Goal: Task Accomplishment & Management: Manage account settings

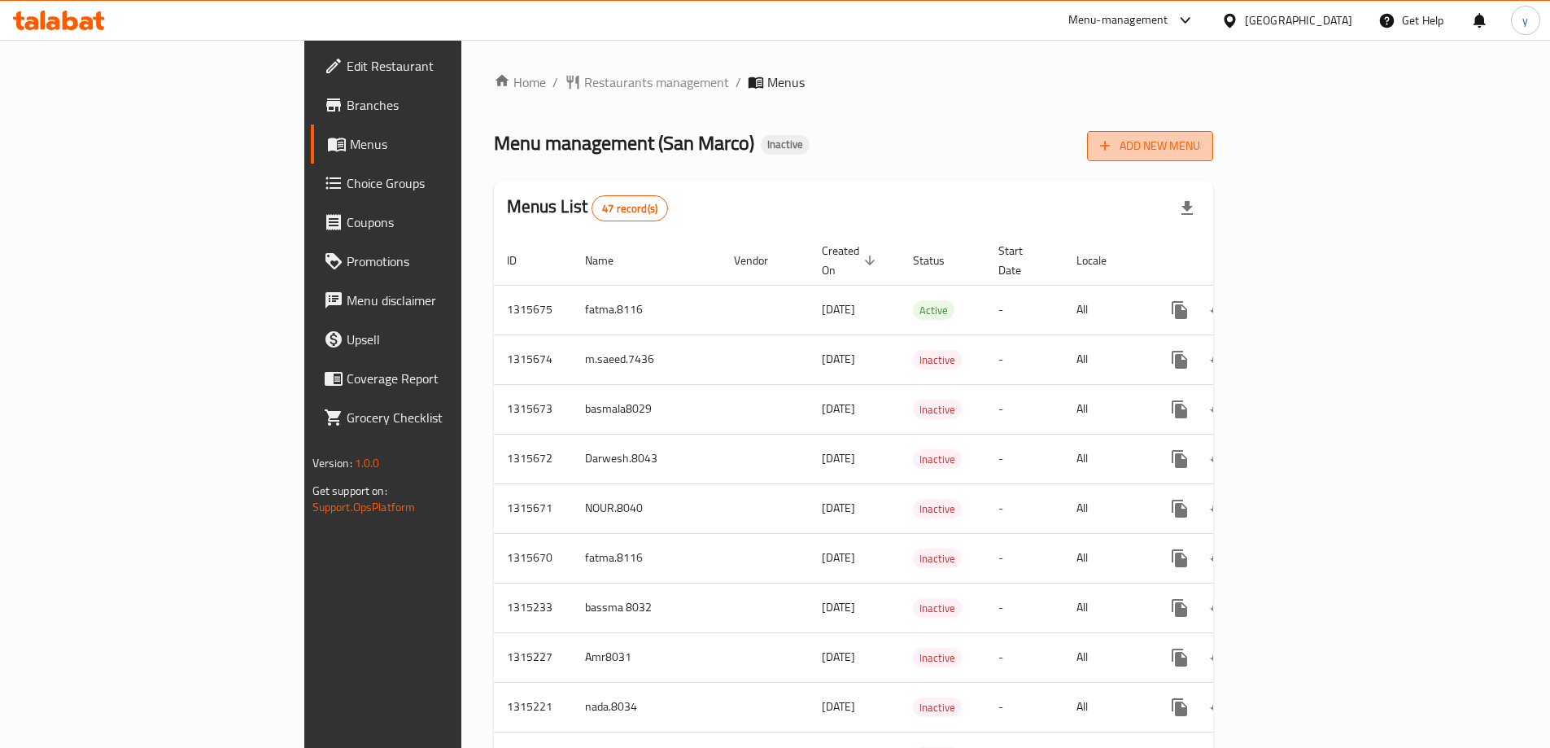
click at [1200, 137] on span "Add New Menu" at bounding box center [1150, 146] width 100 height 20
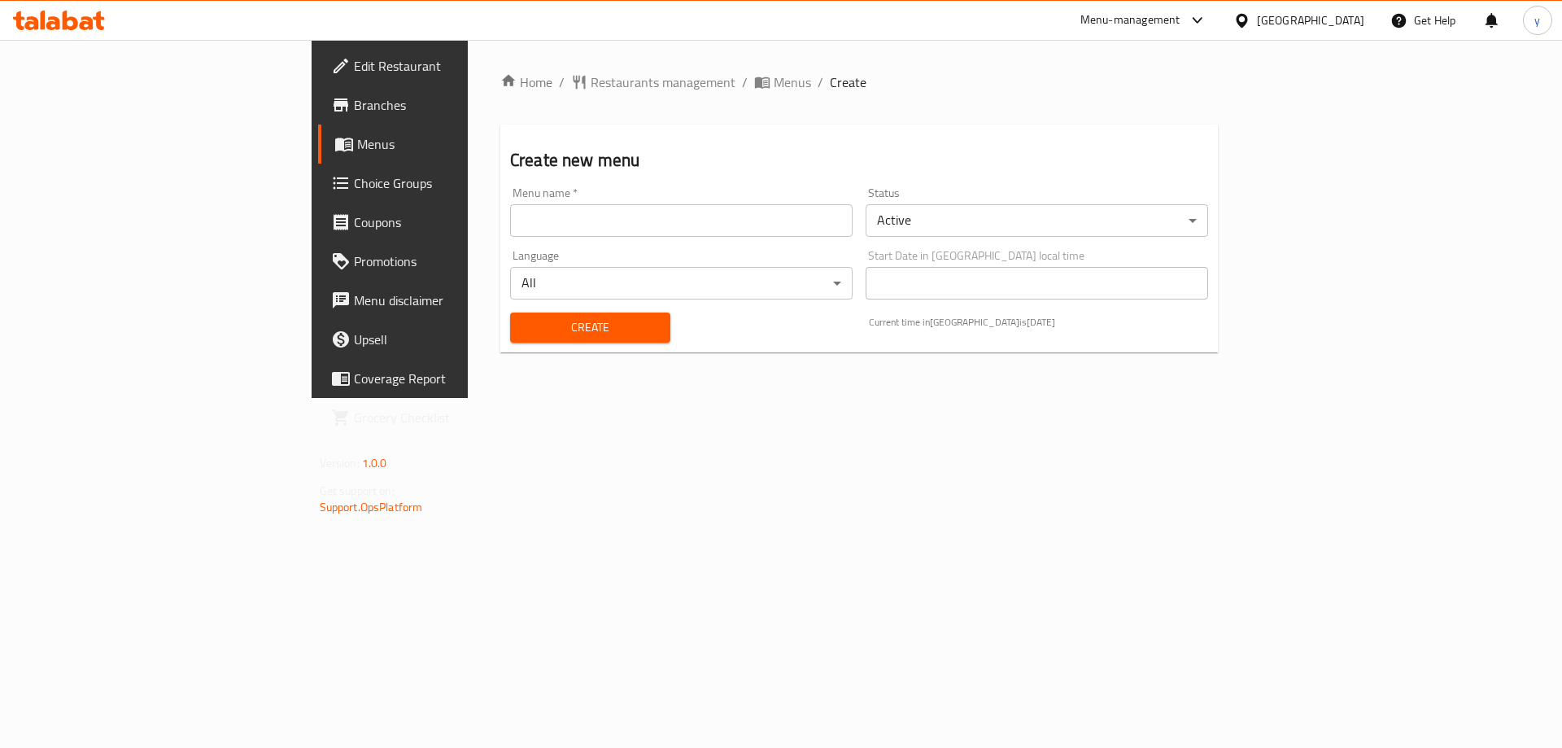
click at [729, 238] on div "Menu name   * Menu name *" at bounding box center [682, 212] width 356 height 63
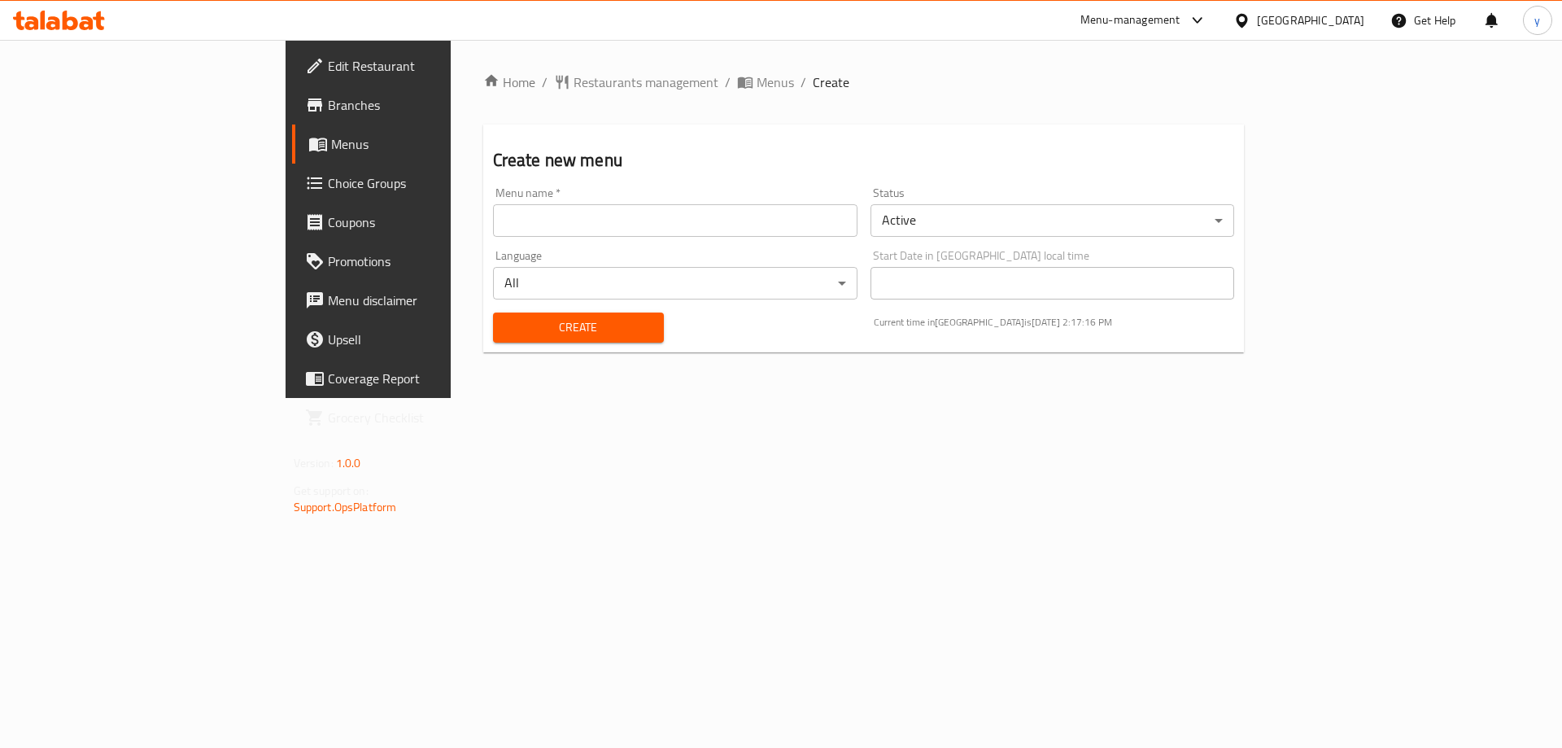
click at [734, 231] on input "text" at bounding box center [675, 220] width 364 height 33
type input "youssef3lla8027"
click at [506, 335] on span "Create" at bounding box center [578, 327] width 145 height 20
click at [757, 81] on span "Menus" at bounding box center [775, 82] width 37 height 20
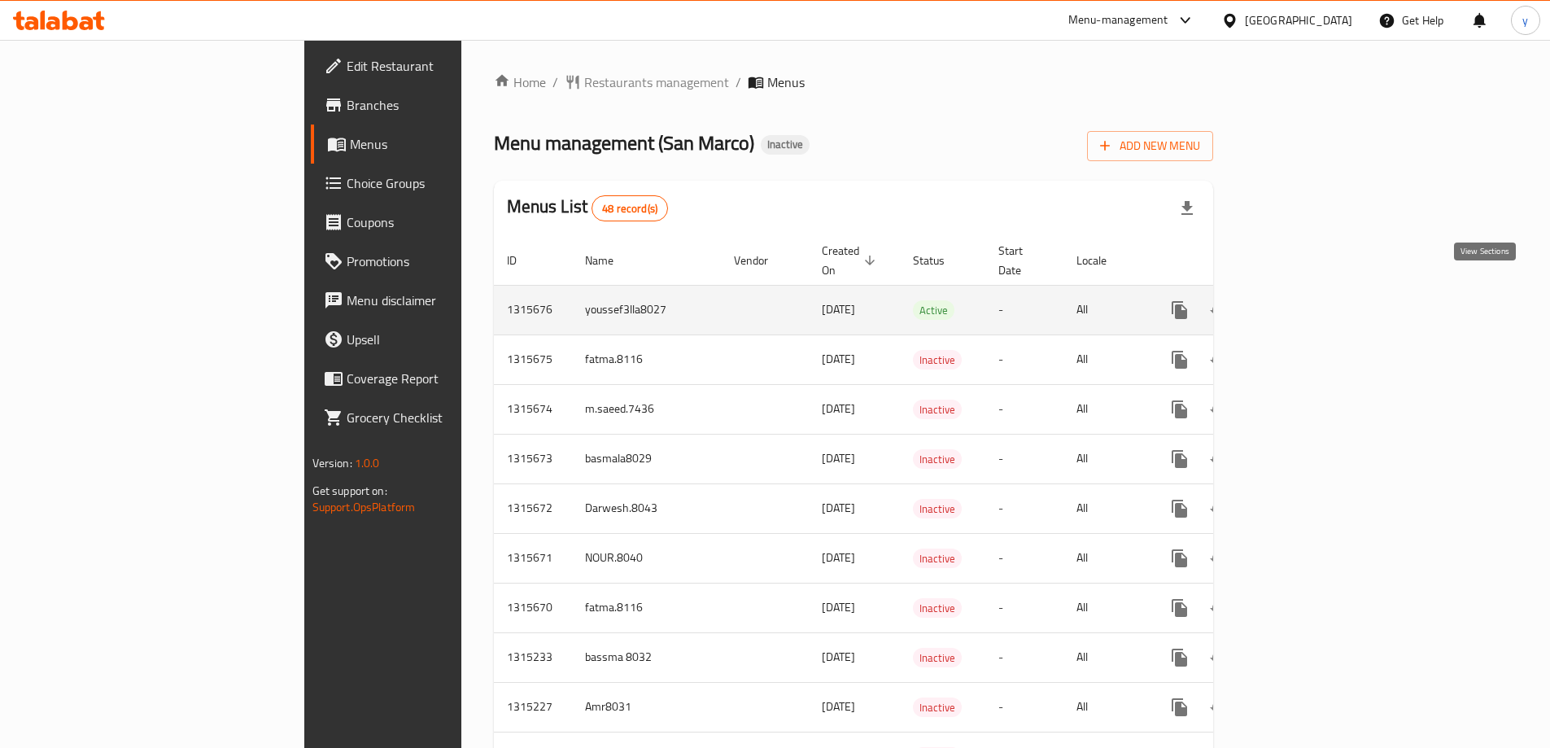
click at [1307, 300] on icon "enhanced table" at bounding box center [1297, 310] width 20 height 20
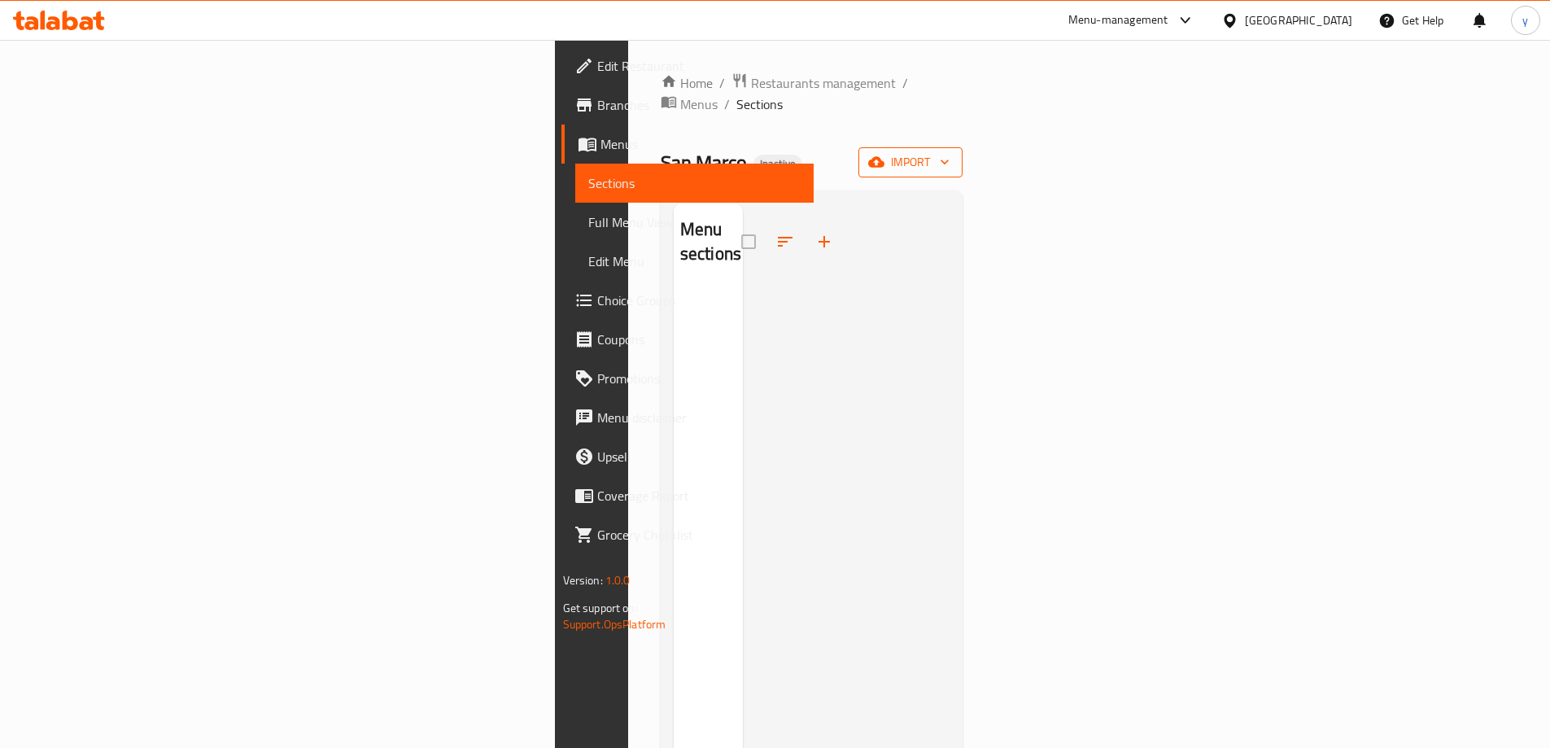
click at [884, 154] on icon "button" at bounding box center [876, 162] width 16 height 16
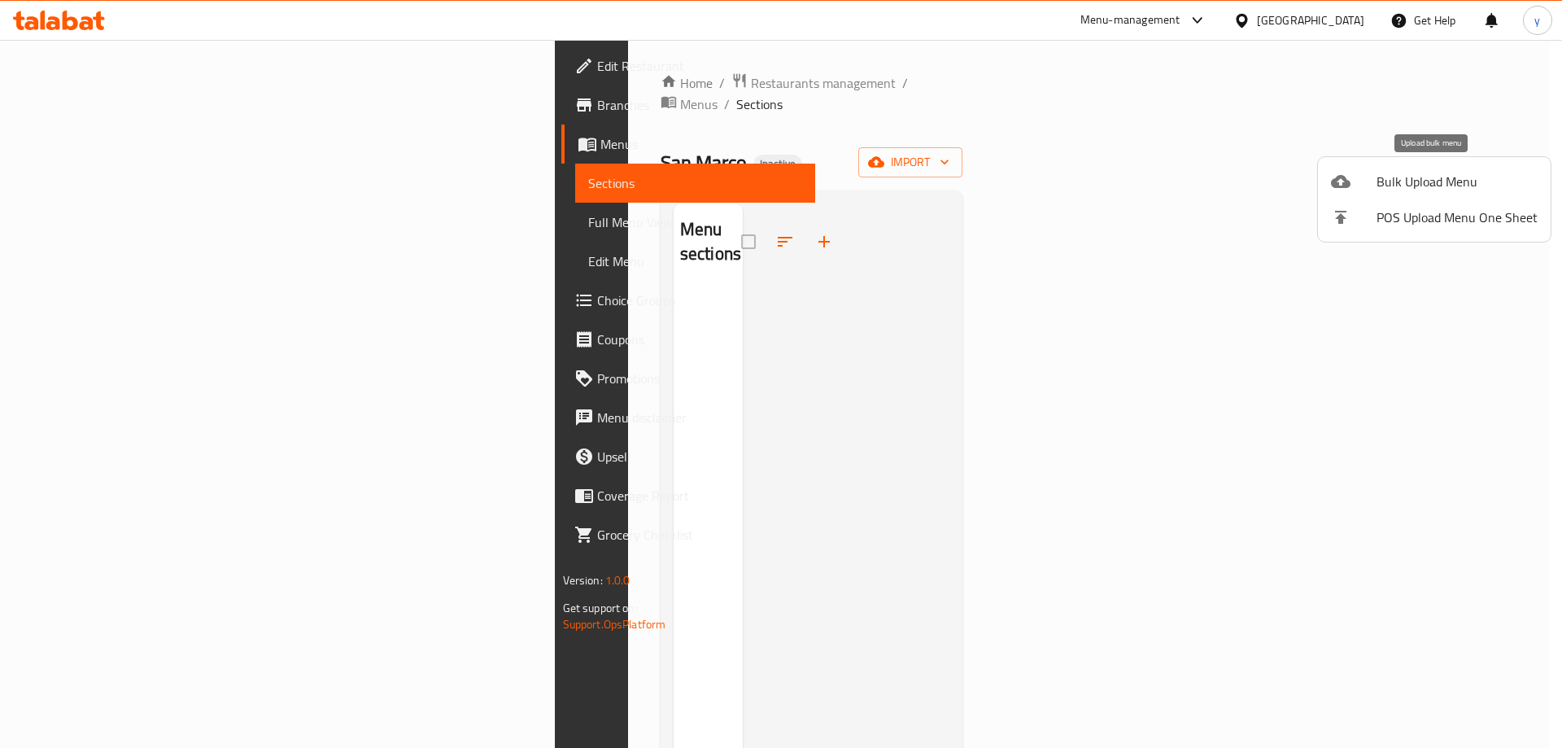
click at [1372, 181] on div at bounding box center [1354, 182] width 46 height 20
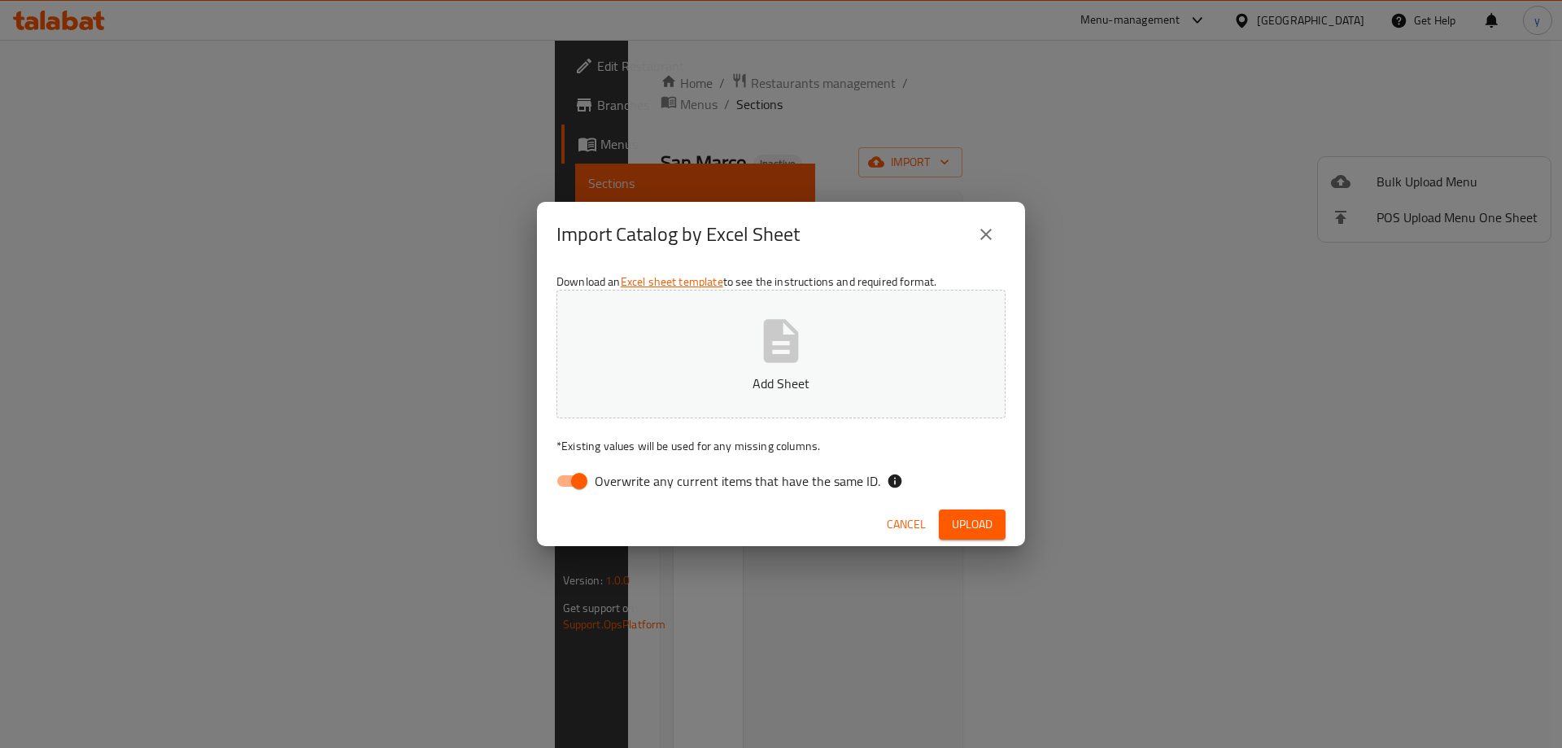
click at [596, 480] on span "Overwrite any current items that have the same ID." at bounding box center [738, 481] width 286 height 20
click at [596, 480] on input "Overwrite any current items that have the same ID." at bounding box center [579, 480] width 93 height 31
checkbox input "false"
click at [744, 400] on button "Add Sheet" at bounding box center [780, 354] width 449 height 129
click at [972, 528] on span "Upload" at bounding box center [972, 524] width 41 height 20
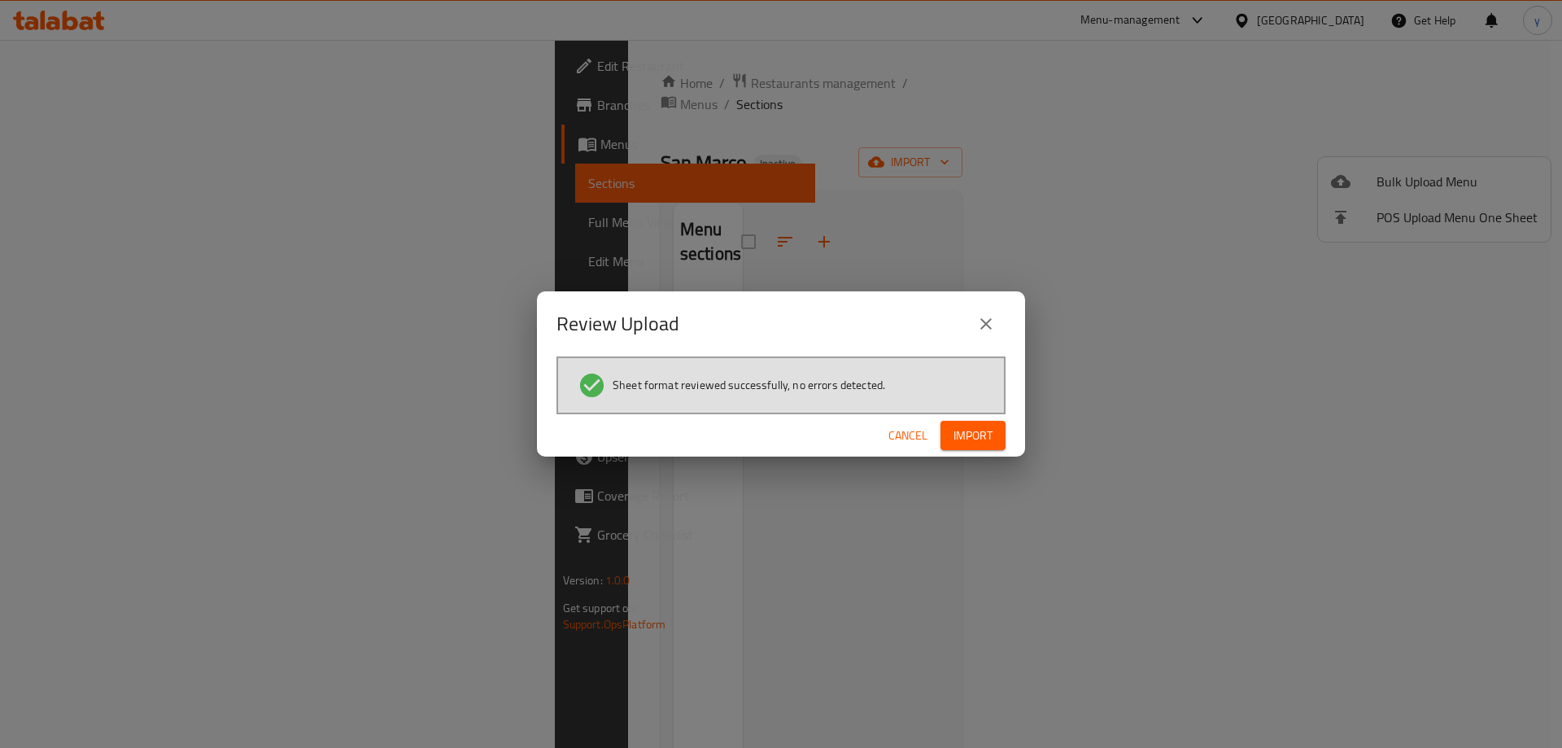
click at [976, 434] on span "Import" at bounding box center [972, 435] width 39 height 20
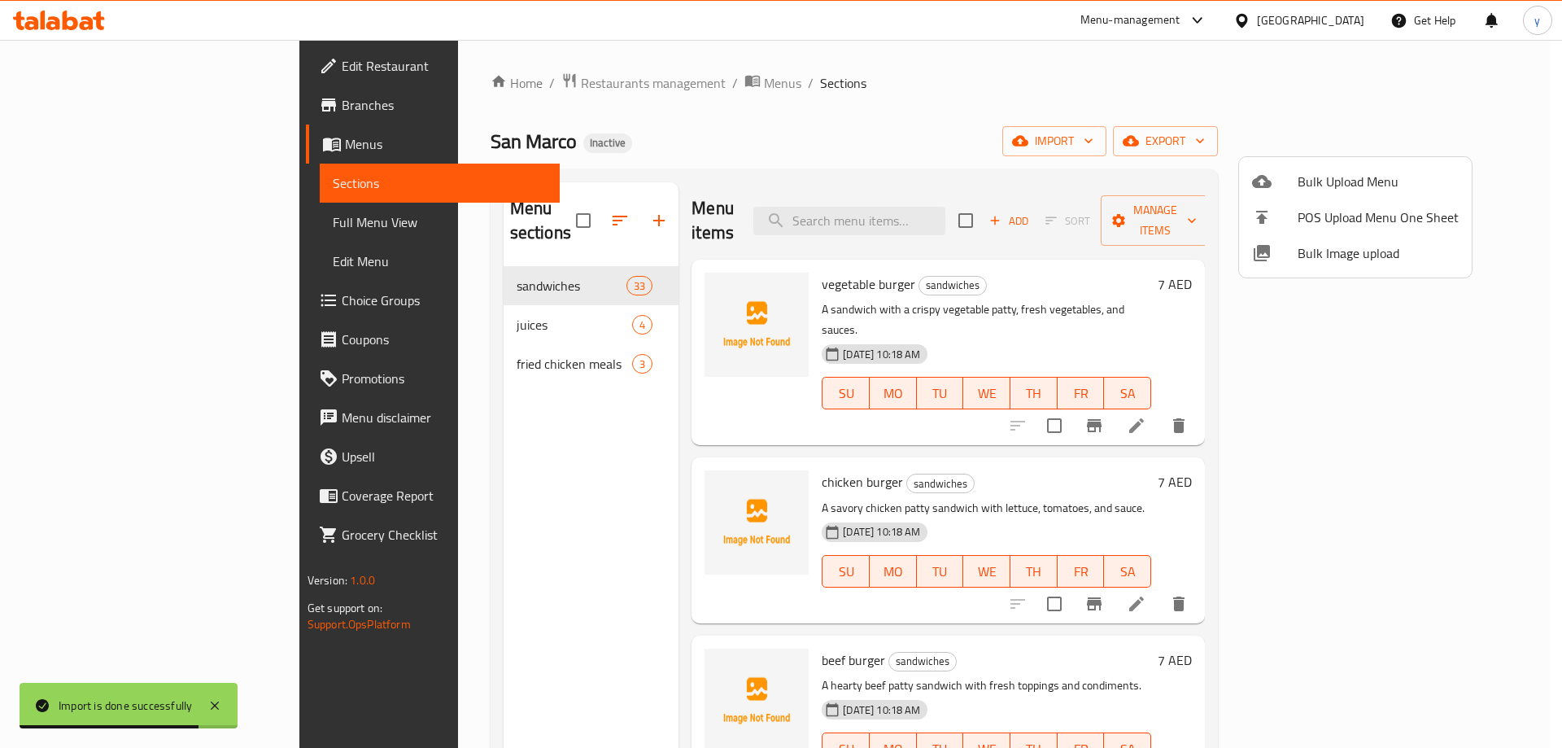
click at [997, 142] on div at bounding box center [781, 374] width 1562 height 748
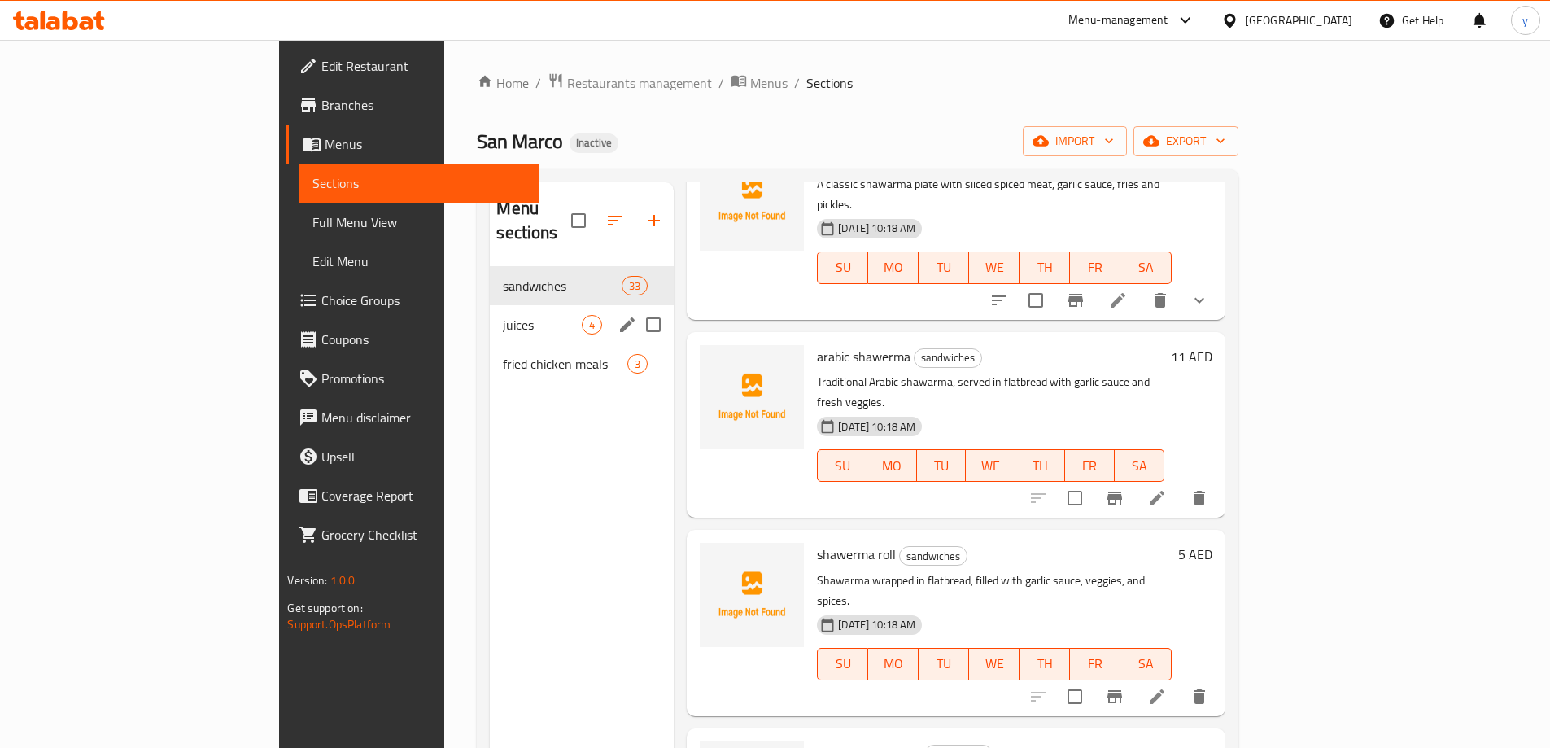
click at [617, 315] on icon "edit" at bounding box center [627, 325] width 20 height 20
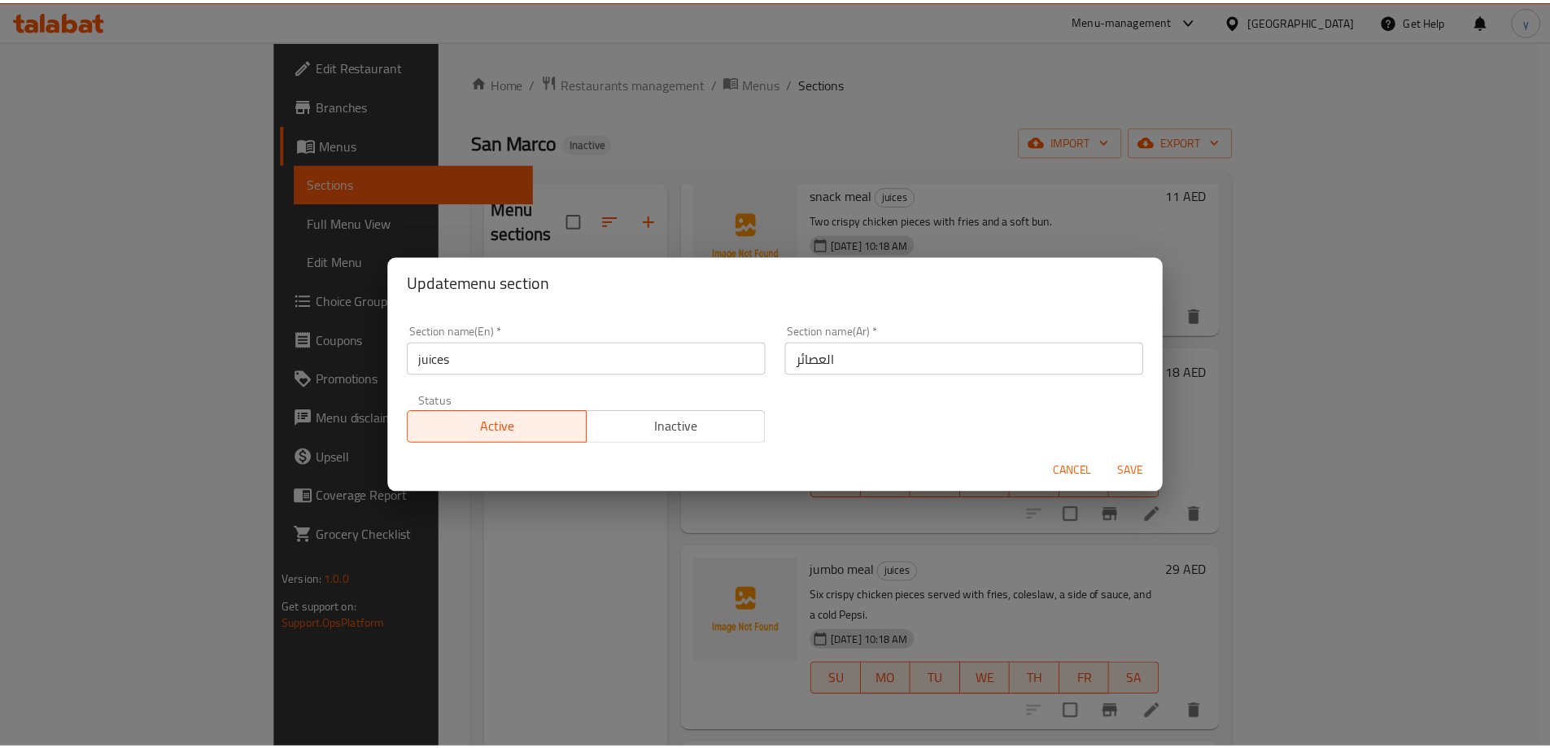
scroll to position [4, 0]
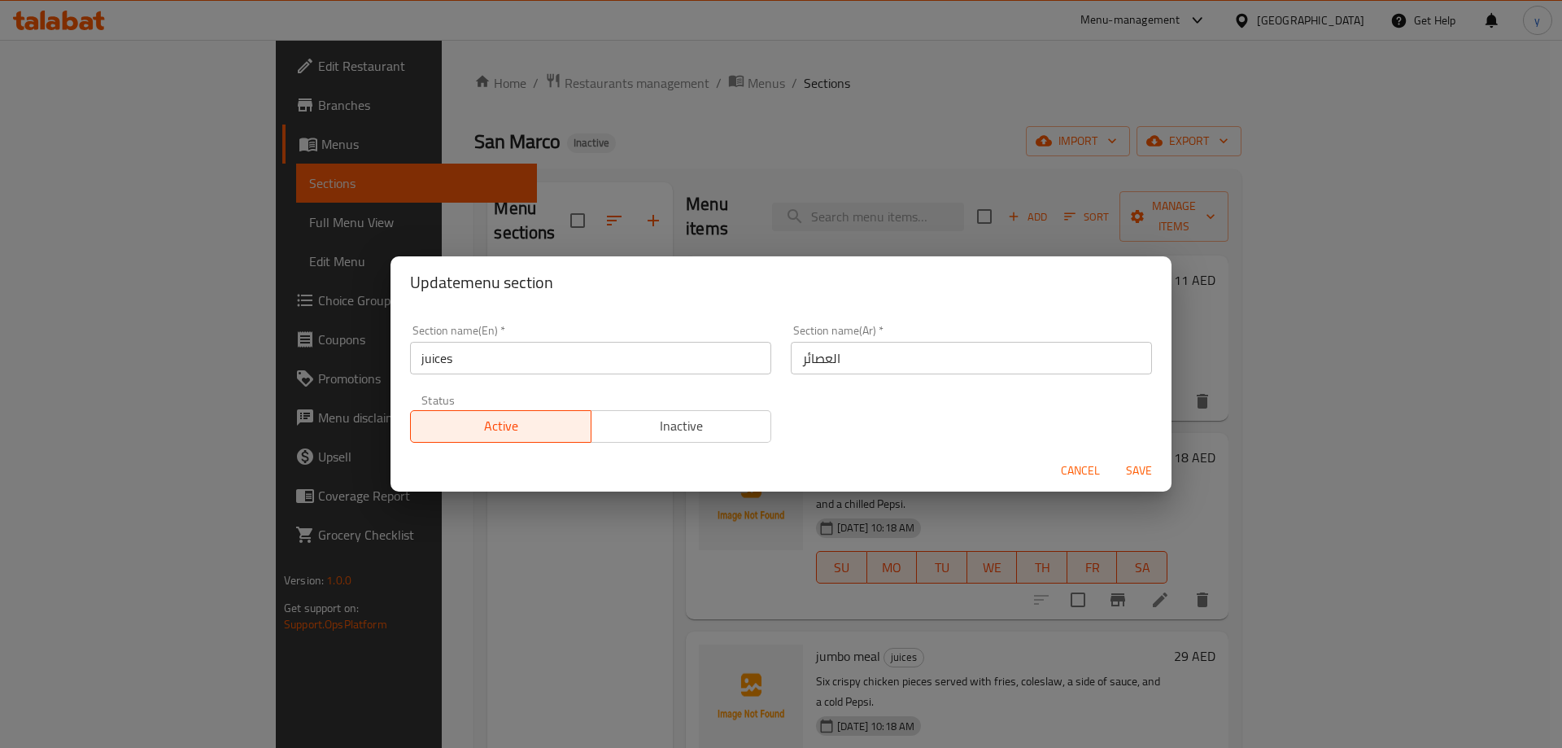
click at [884, 107] on div "Update menu section Section name(En)   * juices Section name(En) * Section name…" at bounding box center [781, 374] width 1562 height 748
click at [1131, 114] on div "Update menu section Section name(En)   * juices Section name(En) * Section name…" at bounding box center [781, 374] width 1562 height 748
click at [1092, 466] on span "Cancel" at bounding box center [1080, 470] width 39 height 20
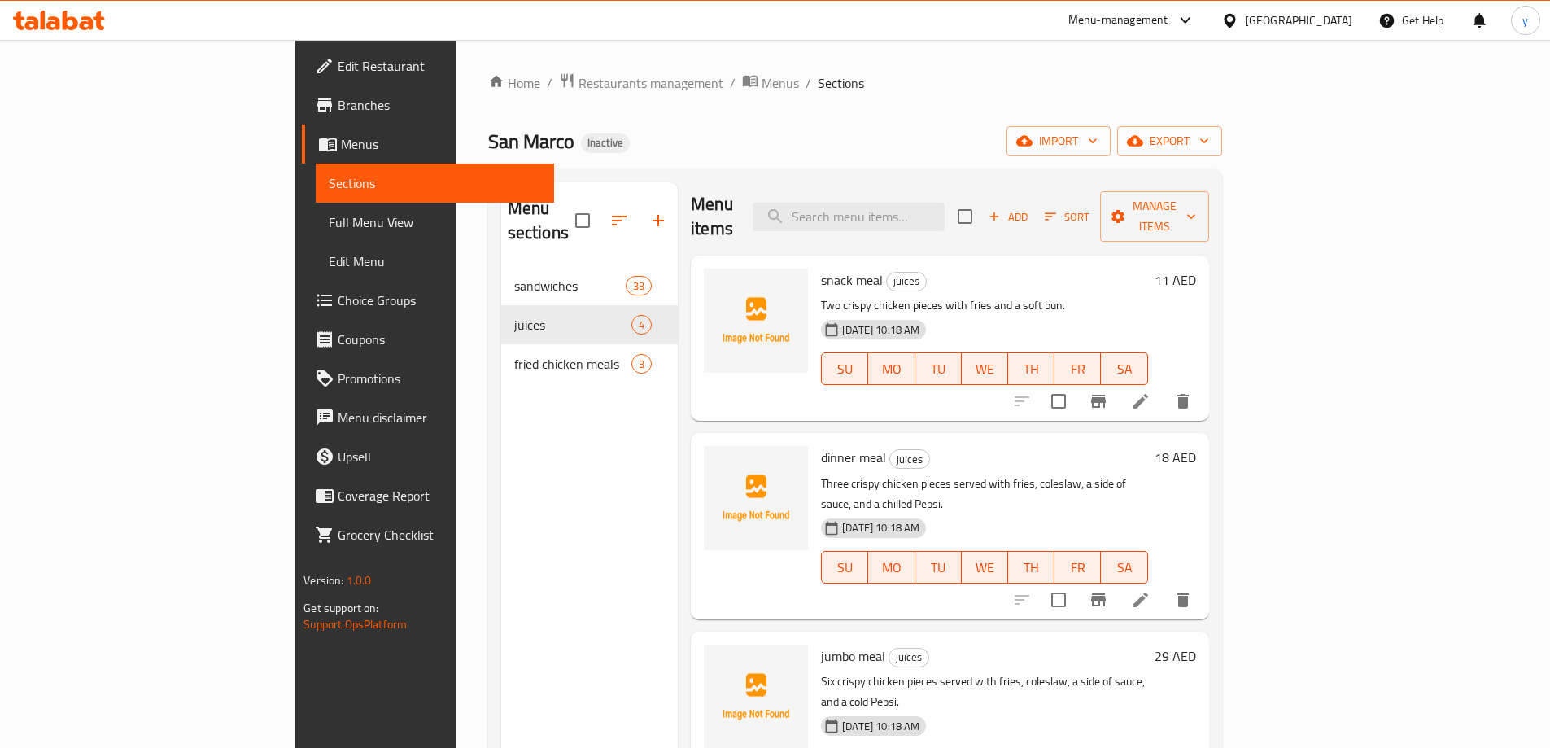
click at [329, 220] on span "Full Menu View" at bounding box center [435, 222] width 212 height 20
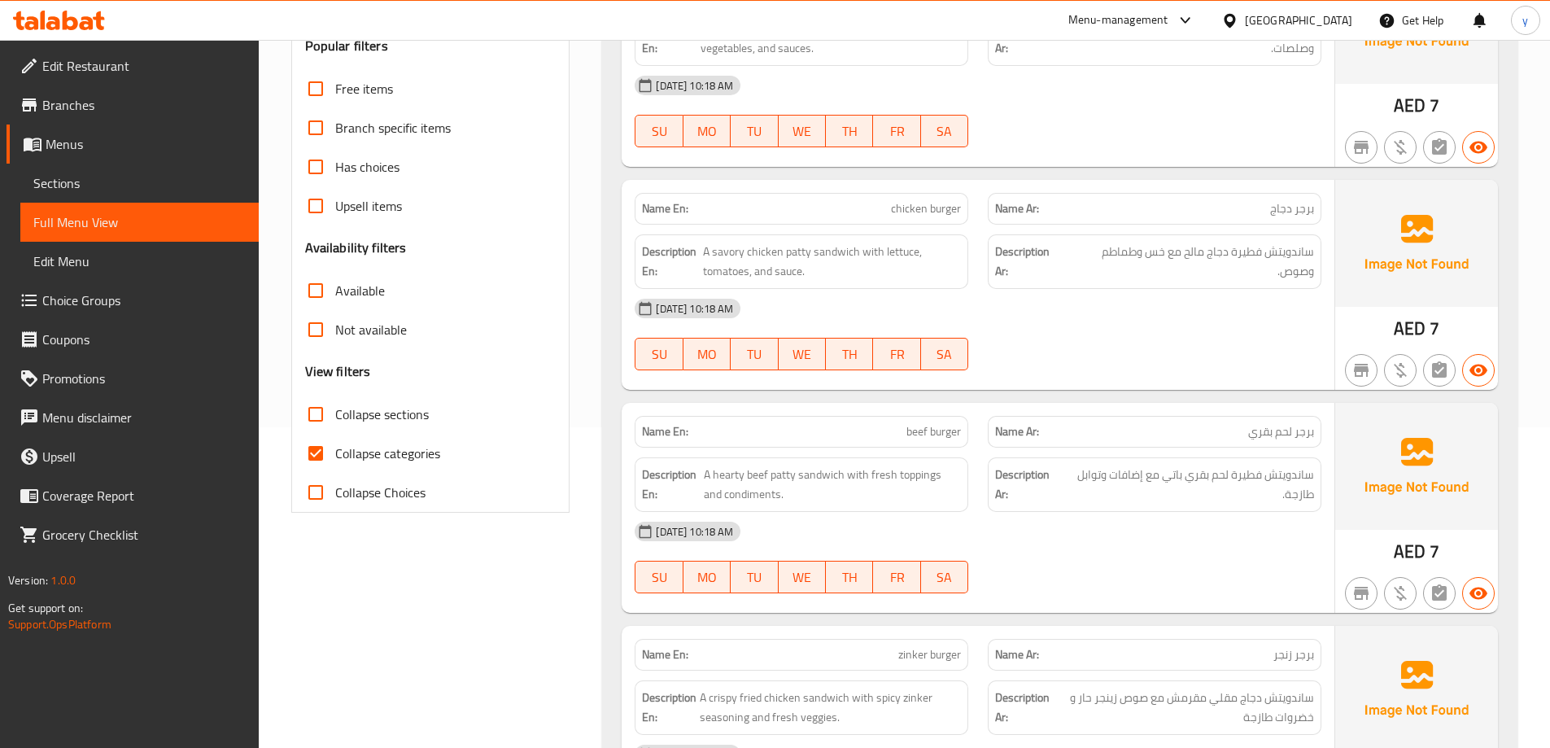
scroll to position [407, 0]
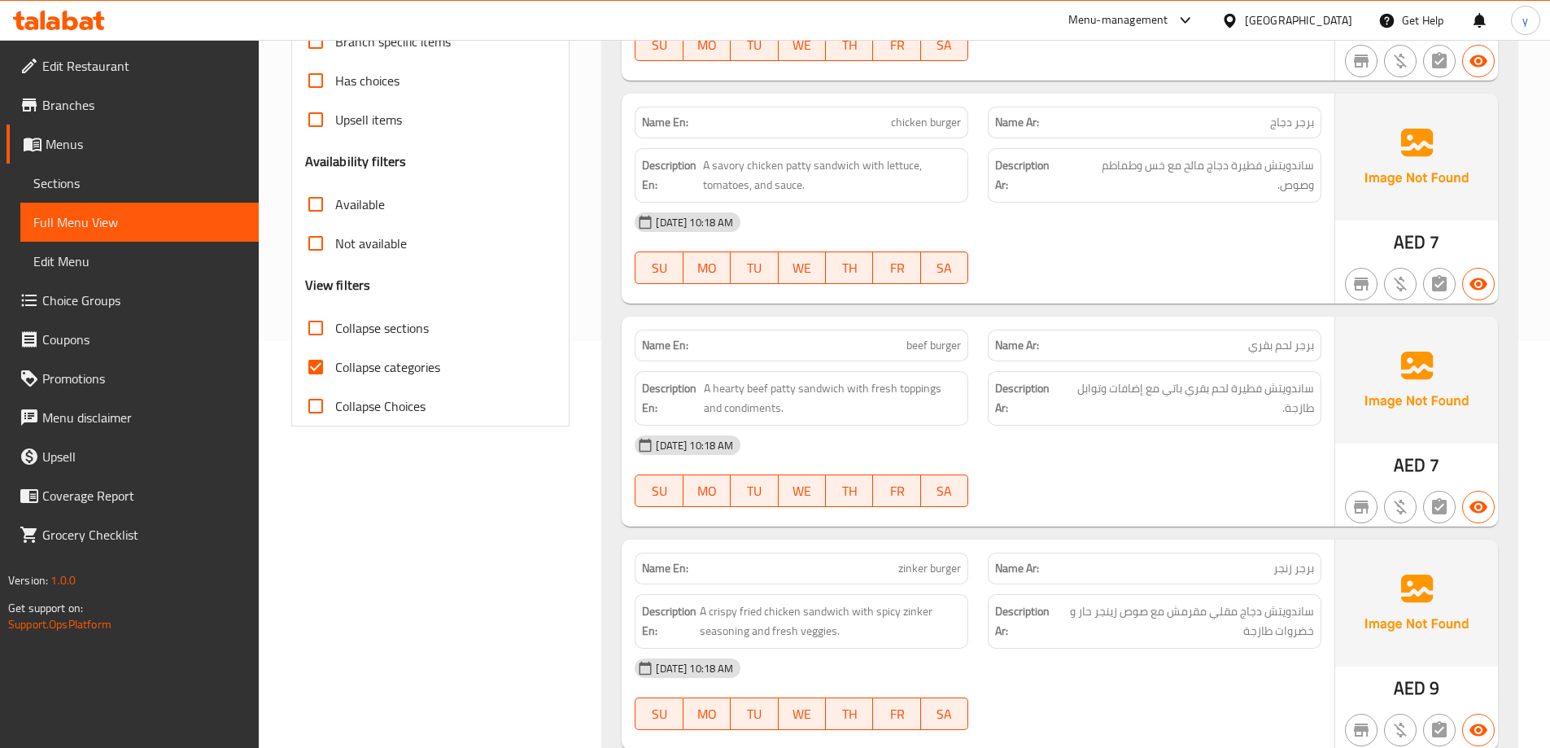
click at [421, 370] on span "Collapse categories" at bounding box center [387, 367] width 105 height 20
click at [335, 370] on input "Collapse categories" at bounding box center [315, 366] width 39 height 39
checkbox input "false"
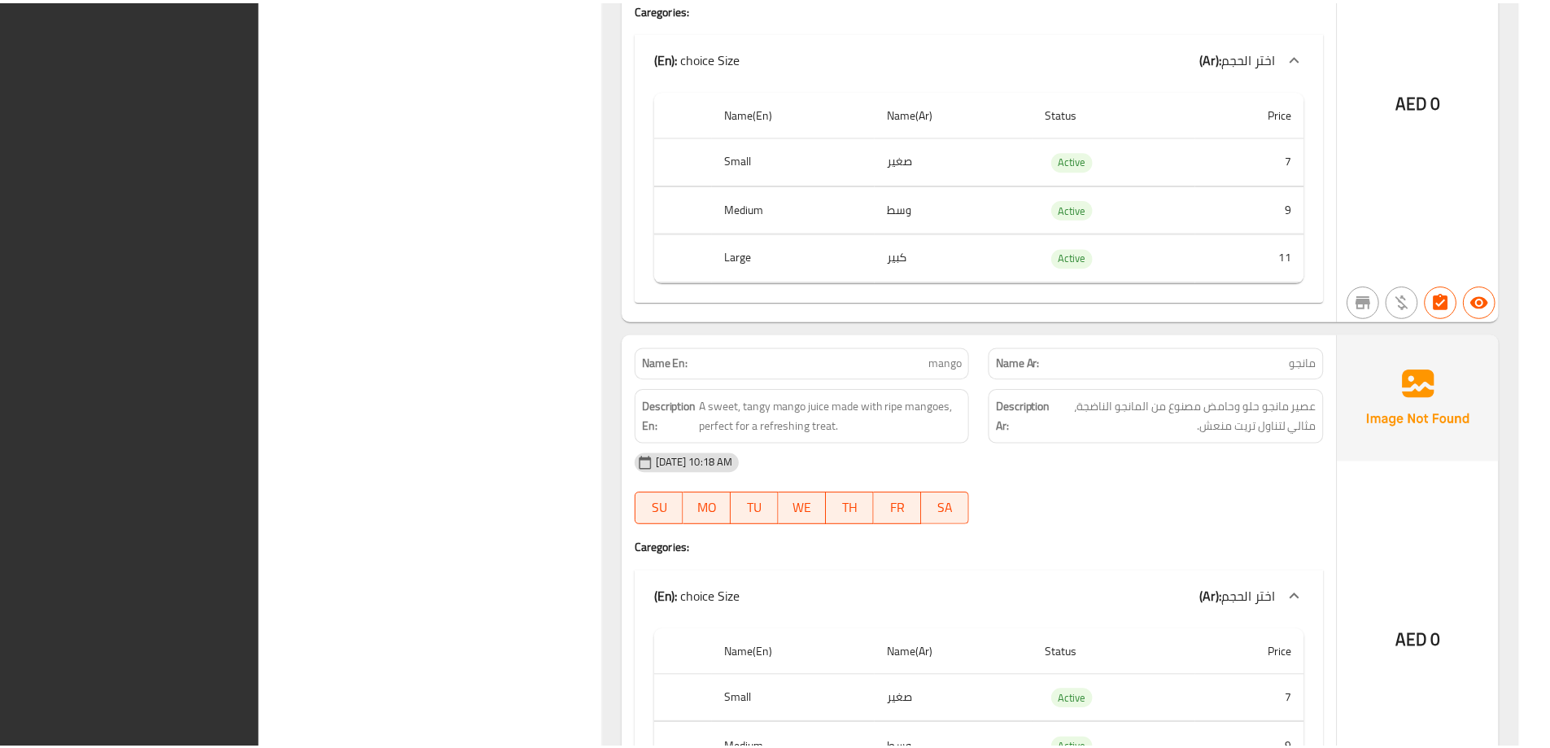
scroll to position [11820, 0]
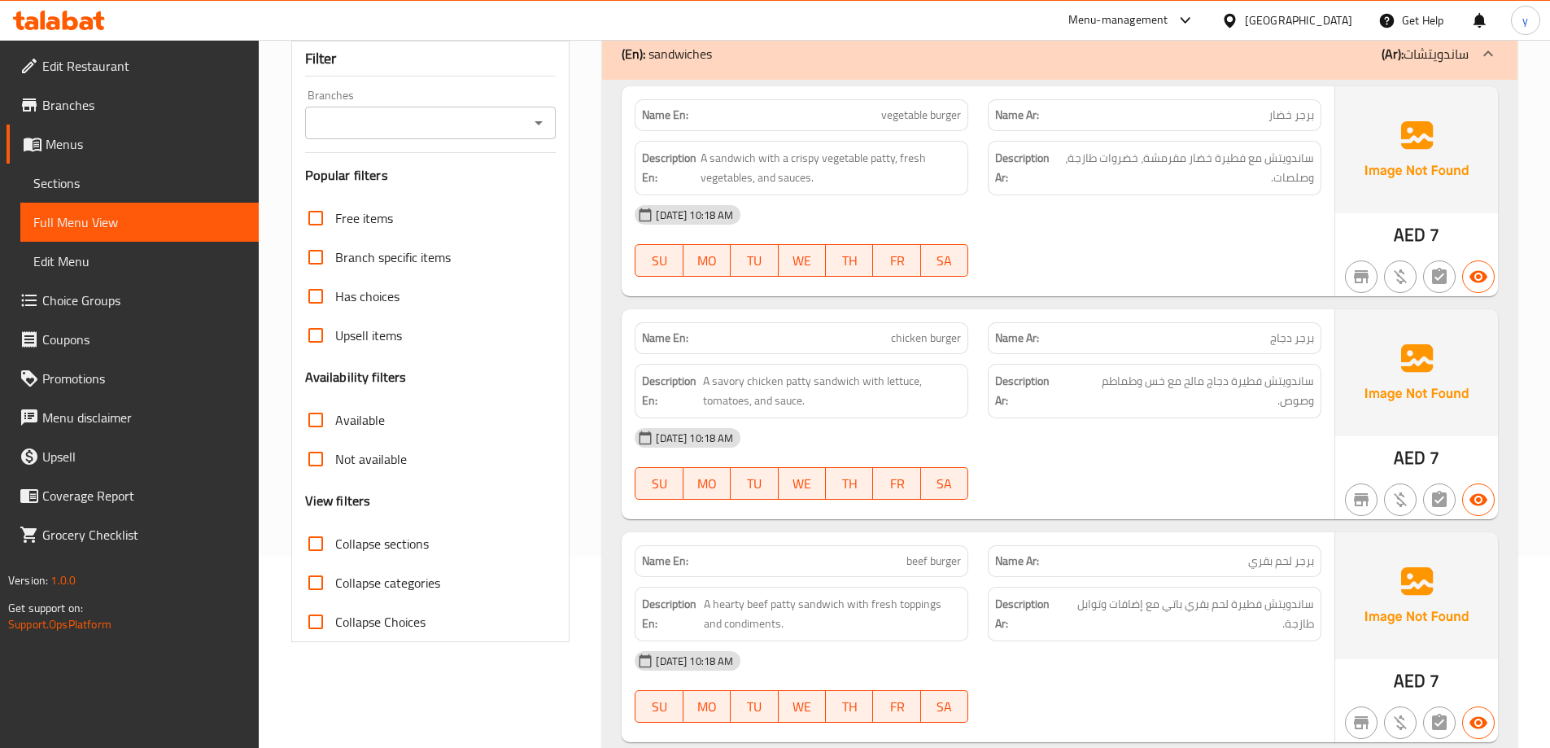
scroll to position [0, 0]
